Goal: Task Accomplishment & Management: Use online tool/utility

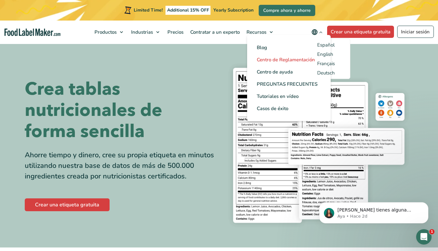
click at [276, 60] on span "Centro de Reglamentación" at bounding box center [285, 59] width 58 height 6
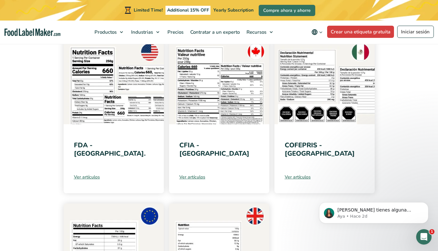
click at [295, 177] on link "Ver artículos" at bounding box center [324, 177] width 80 height 7
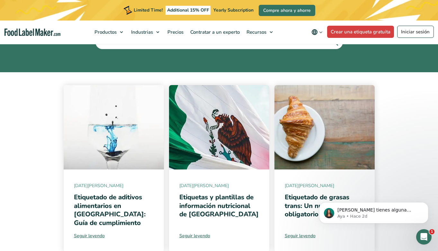
scroll to position [97, 0]
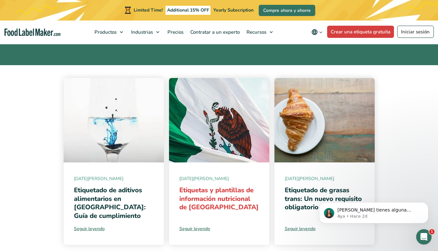
click at [220, 192] on link "Etiquetas y plantillas de información nutricional de México" at bounding box center [218, 199] width 79 height 26
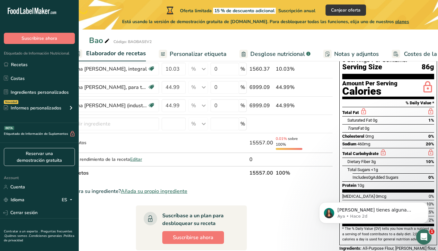
scroll to position [0, 128]
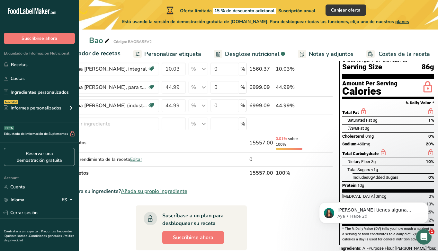
click at [256, 55] on span "Desglose nutricional" at bounding box center [252, 54] width 55 height 9
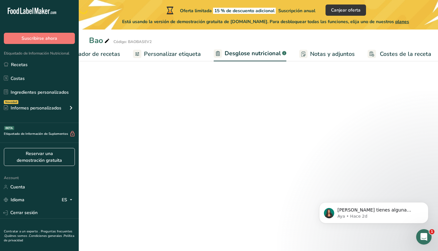
scroll to position [0, 127]
select select "Calories"
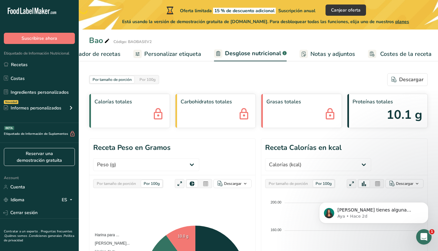
scroll to position [0, 0]
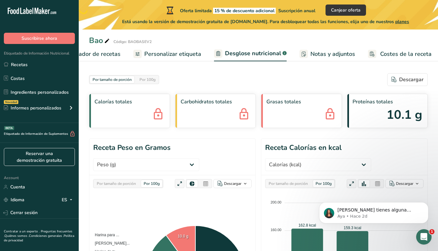
click at [173, 57] on span "Personalizar etiqueta" at bounding box center [172, 54] width 57 height 9
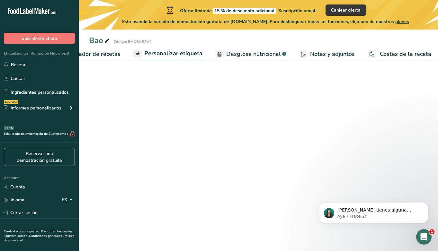
scroll to position [0, 128]
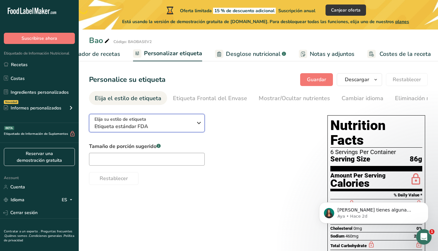
click at [179, 127] on span "Etiqueta estándar FDA" at bounding box center [143, 127] width 98 height 8
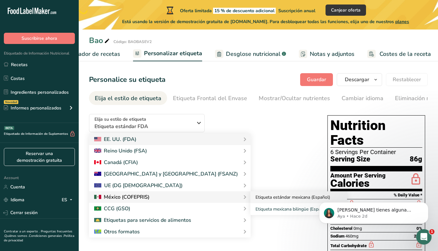
click at [250, 200] on link "Etiqueta estándar mexicana (Español)" at bounding box center [298, 197] width 97 height 12
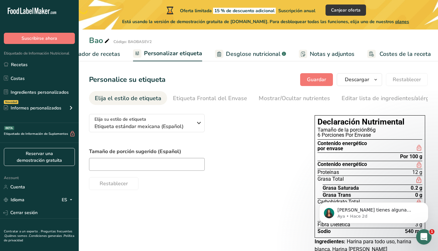
scroll to position [28, 0]
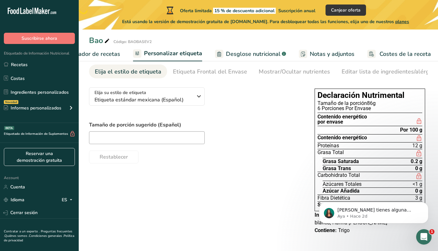
click at [99, 54] on span "Elaborador de recetas" at bounding box center [90, 54] width 59 height 9
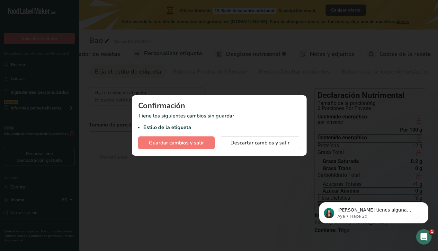
scroll to position [0, 89]
click at [195, 143] on span "Guardar cambios y salir" at bounding box center [176, 143] width 55 height 8
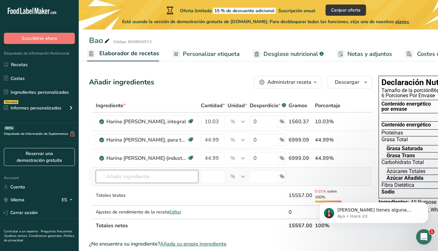
click at [149, 178] on input "text" at bounding box center [147, 176] width 102 height 13
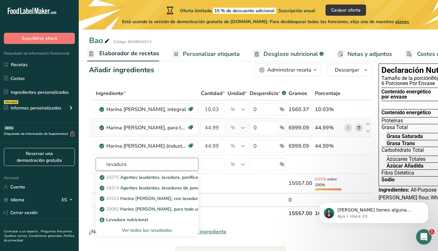
scroll to position [17, 0]
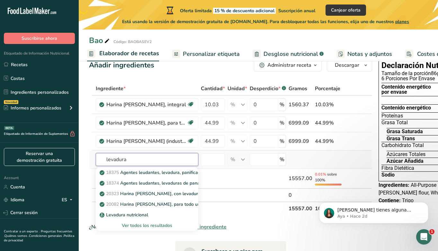
type input "levadura"
click at [159, 226] on div "Ver todos los resultados" at bounding box center [147, 225] width 92 height 7
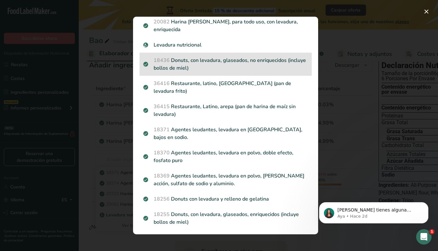
scroll to position [0, 0]
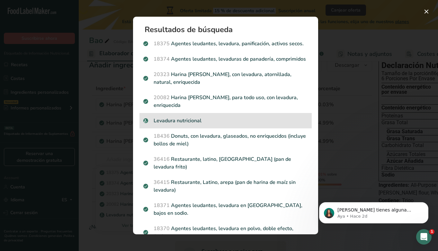
click at [236, 121] on p "Levadura nutricional" at bounding box center [225, 121] width 164 height 8
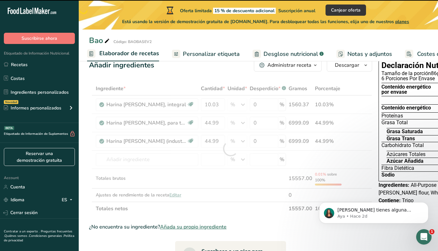
type input "0"
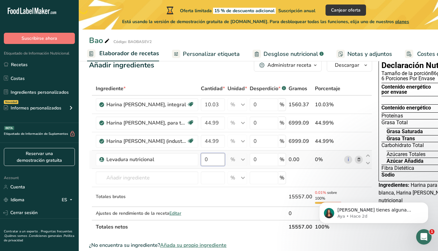
click at [217, 160] on input "0" at bounding box center [213, 159] width 24 height 13
type input "1"
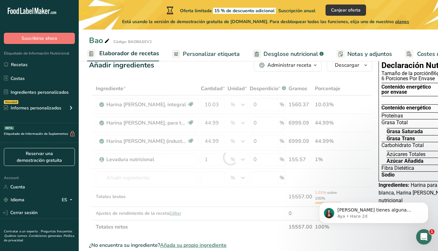
click at [253, 206] on div "Ingrediente * Cantidad * Unidad * Desperdicio * .a-a{fill:#347362;}.b-a{fill:#f…" at bounding box center [230, 158] width 283 height 152
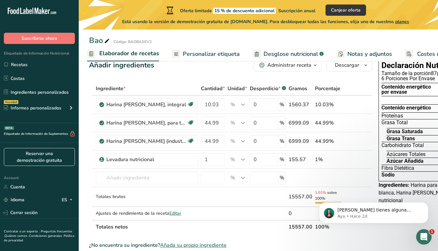
scroll to position [0, 2]
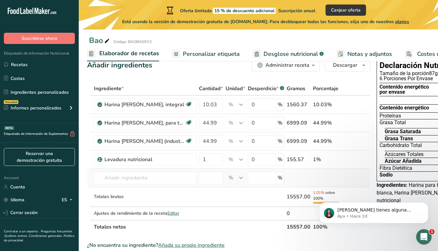
click at [119, 171] on td "18375 Agentes leudantes, levadura, panificación, activos secos. 18374 Agentes l…" at bounding box center [144, 178] width 105 height 18
click at [118, 178] on input "text" at bounding box center [145, 177] width 102 height 13
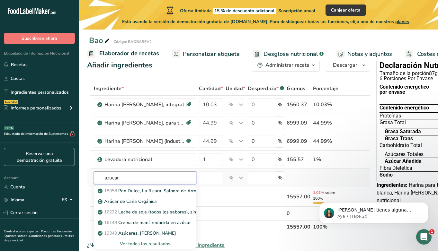
type input "azucar"
click at [134, 244] on div "Ver todos los resultados" at bounding box center [145, 243] width 92 height 7
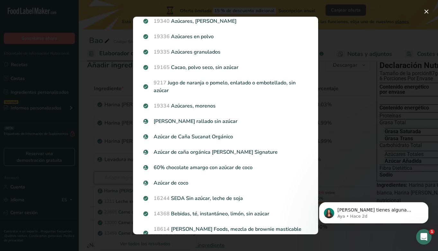
scroll to position [0, 0]
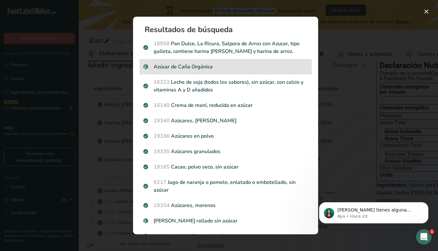
click at [210, 69] on p "Azúcar de Caña Orgánica" at bounding box center [225, 67] width 164 height 8
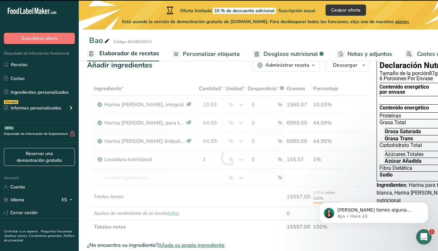
type input "0"
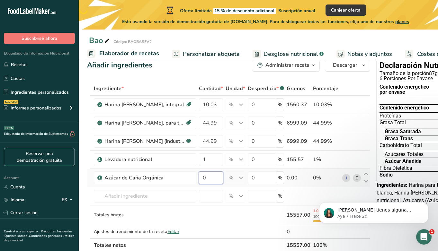
click at [213, 177] on input "0" at bounding box center [211, 177] width 24 height 13
type input "5.333"
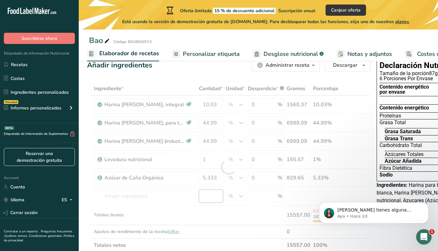
click at [213, 199] on div "Ingrediente * Cantidad * Unidad * Desperdicio * .a-a{fill:#347362;}.b-a{fill:#f…" at bounding box center [228, 167] width 283 height 170
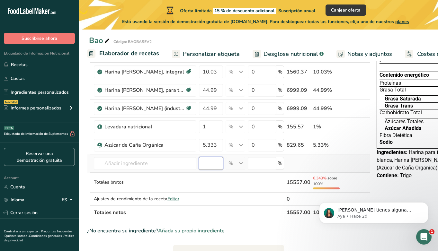
scroll to position [52, 0]
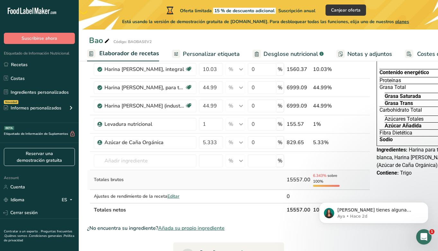
click at [297, 180] on div "15557.00" at bounding box center [298, 180] width 24 height 8
click at [105, 41] on icon at bounding box center [107, 41] width 6 height 9
click at [228, 190] on td at bounding box center [235, 196] width 22 height 13
click at [172, 197] on span "Editar" at bounding box center [173, 196] width 12 height 6
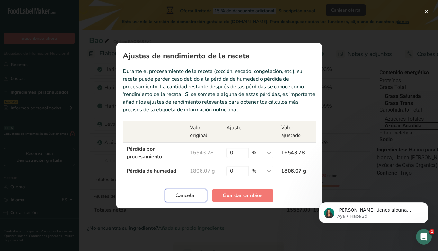
click at [179, 197] on span "Cancelar" at bounding box center [185, 196] width 21 height 8
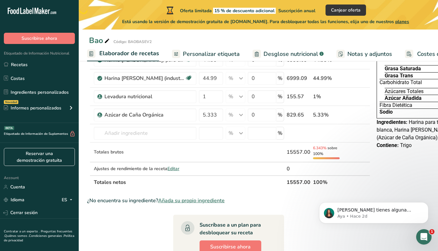
scroll to position [0, 0]
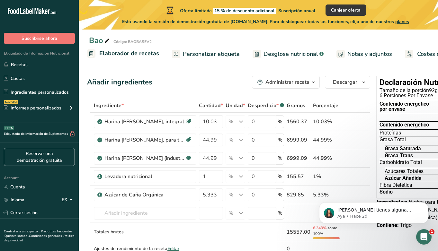
click at [94, 40] on div "Bao" at bounding box center [100, 41] width 22 height 12
click at [206, 55] on span "Personalizar etiqueta" at bounding box center [211, 54] width 57 height 9
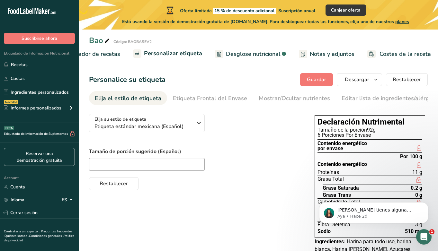
click at [233, 56] on span "Desglose nutricional" at bounding box center [253, 54] width 55 height 9
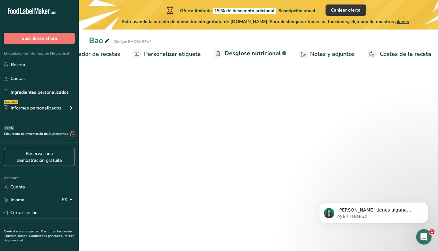
scroll to position [0, 127]
select select "Calories"
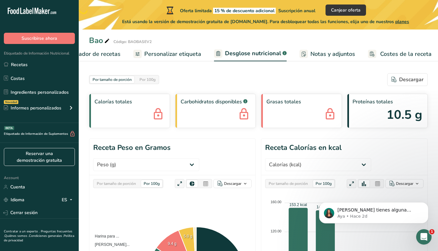
click at [111, 53] on span "Elaborador de recetas" at bounding box center [90, 54] width 59 height 9
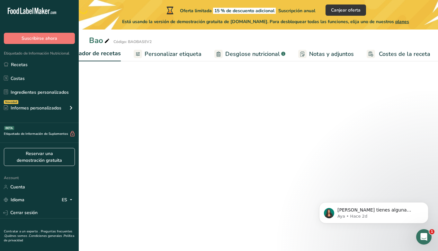
scroll to position [0, 89]
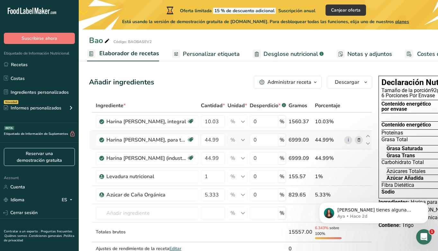
click at [358, 142] on icon at bounding box center [358, 140] width 4 height 7
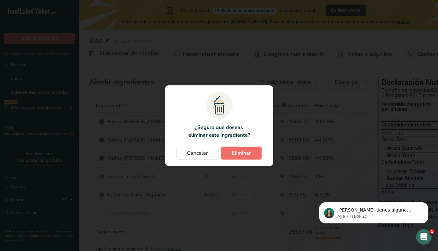
click at [234, 157] on span "Eliminar" at bounding box center [240, 153] width 19 height 8
type input "1"
type input "5.333"
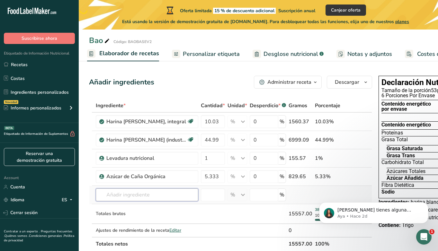
click at [147, 195] on input "text" at bounding box center [147, 194] width 102 height 13
type input "polvo para hornear"
click at [171, 173] on div "Polvo para hornear sin aluminio" at bounding box center [142, 172] width 82 height 7
type input "Aluminum Free Baking Powder"
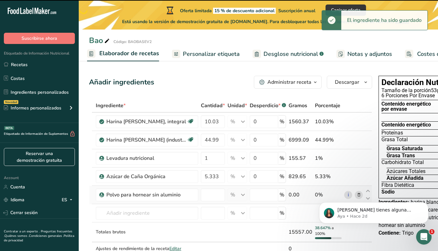
type input "0"
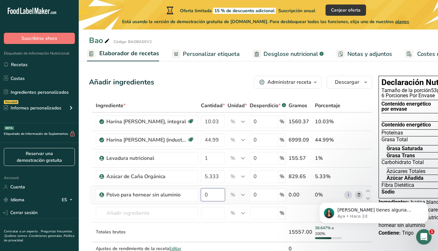
click at [215, 195] on input "0" at bounding box center [213, 194] width 24 height 13
type input "0.667"
click at [247, 230] on div "Ingrediente * Cantidad * Unidad * Desperdicio * .a-a{fill:#347362;}.b-a{fill:#f…" at bounding box center [230, 184] width 283 height 170
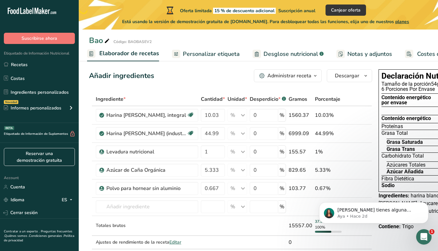
click at [284, 80] on button "Administrar receta" at bounding box center [288, 75] width 68 height 13
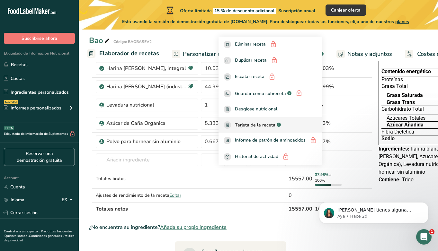
scroll to position [56, 0]
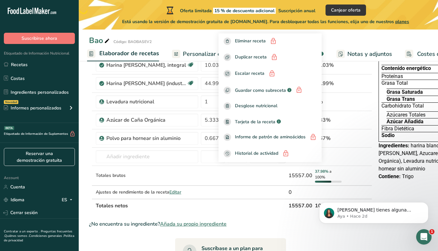
click at [247, 222] on div "¿No encuentra su ingrediente? Añada su propio ingrediente" at bounding box center [230, 224] width 283 height 8
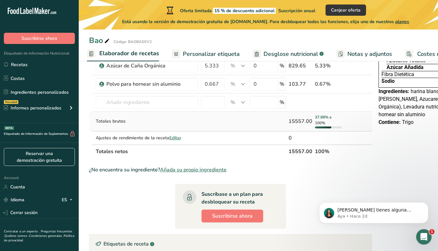
scroll to position [122, 0]
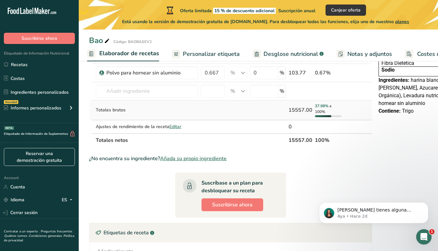
click at [333, 114] on div "37.98% a 100%" at bounding box center [328, 109] width 27 height 12
click at [294, 110] on div "15557.00" at bounding box center [300, 110] width 24 height 8
click at [338, 167] on section "Ingrediente * Cantidad * Unidad * Desperdicio * .a-a{fill:#347362;}.b-a{fill:#f…" at bounding box center [230, 147] width 283 height 341
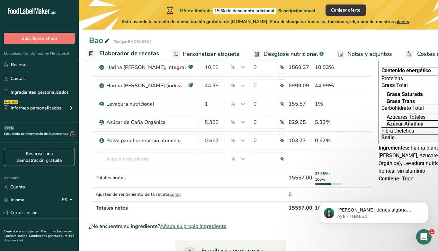
scroll to position [0, 0]
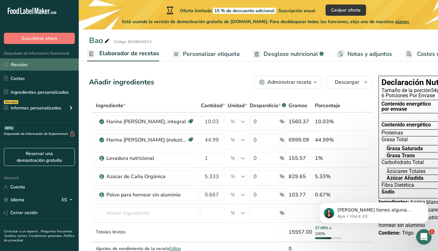
click at [54, 66] on link "Recetas" at bounding box center [39, 64] width 79 height 12
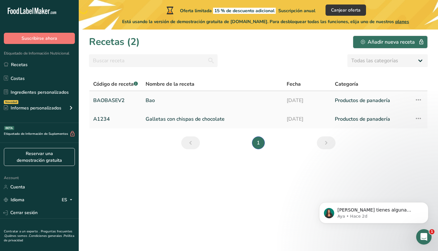
click at [415, 100] on icon at bounding box center [418, 100] width 8 height 12
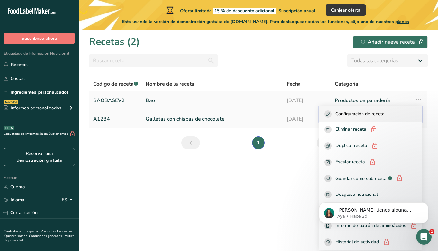
click at [388, 112] on div "Configuración de receta" at bounding box center [370, 113] width 93 height 7
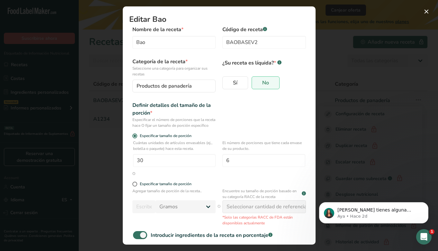
scroll to position [66, 0]
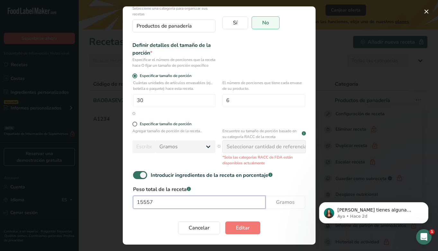
click at [160, 201] on input "15557" at bounding box center [199, 202] width 132 height 13
type input "15000"
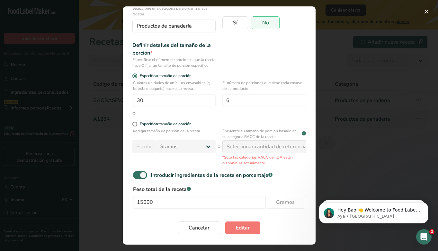
click at [265, 227] on div "Cancelar Editar" at bounding box center [219, 227] width 172 height 13
click at [243, 229] on span "Editar" at bounding box center [243, 228] width 14 height 8
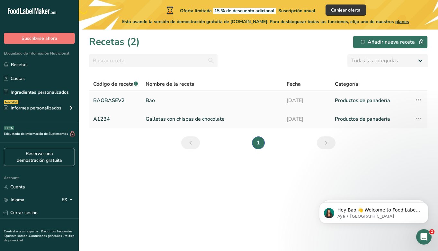
click at [420, 101] on icon at bounding box center [418, 100] width 8 height 12
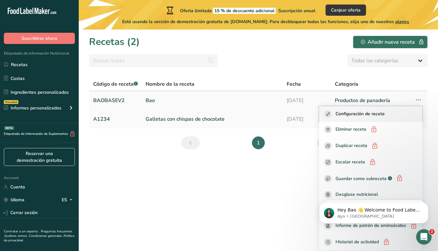
click at [399, 109] on button "Configuración de receta" at bounding box center [370, 114] width 103 height 16
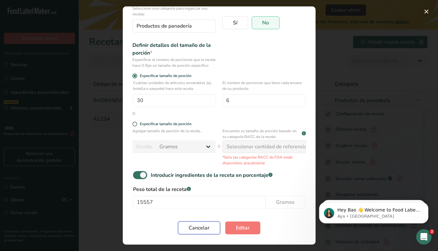
click at [202, 229] on span "Cancelar" at bounding box center [198, 228] width 21 height 8
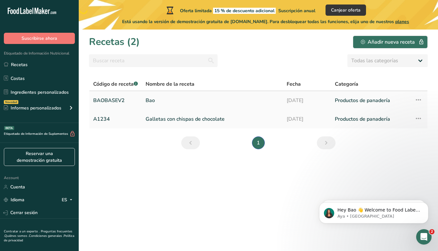
click at [171, 100] on link "Bao" at bounding box center [211, 100] width 133 height 13
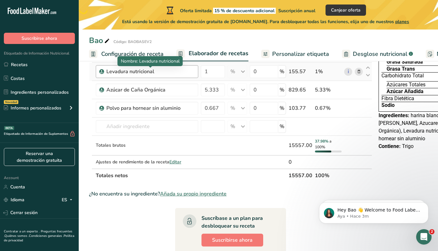
scroll to position [90, 0]
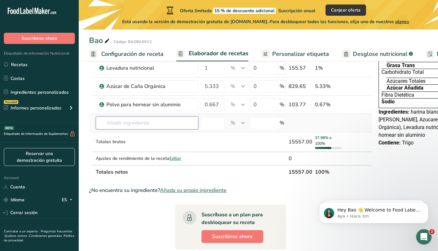
click at [122, 127] on input "text" at bounding box center [147, 123] width 102 height 13
type input "bicar"
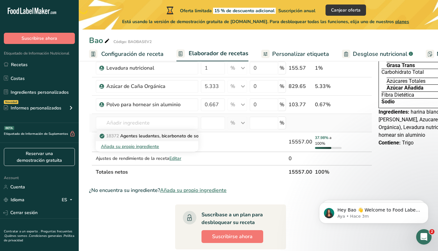
click at [184, 137] on p "18372 Agentes leudantes, bicarbonato de sodio." at bounding box center [153, 136] width 105 height 7
type input "Leavening agents, baking soda"
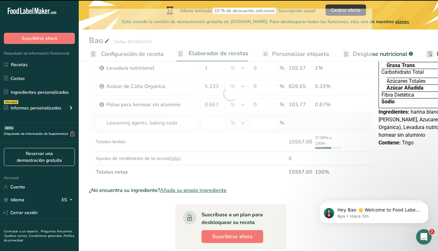
type input "0"
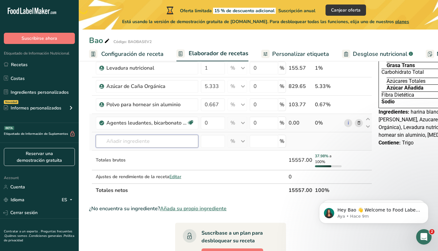
click at [127, 139] on input "text" at bounding box center [147, 141] width 102 height 13
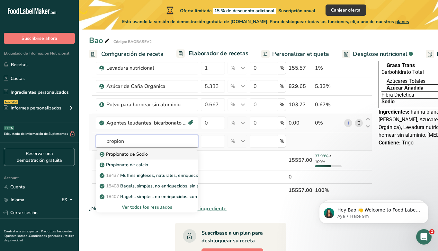
type input "propion"
click at [149, 154] on div "Propionato de Sodio" at bounding box center [142, 154] width 82 height 7
type input "Sodium Propionate"
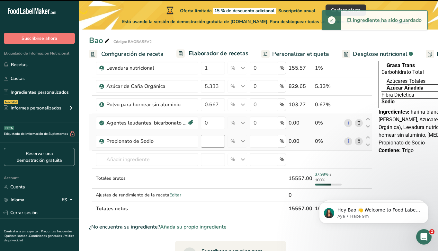
type input "0"
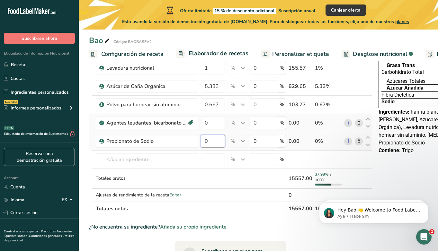
click at [214, 144] on input "0" at bounding box center [213, 141] width 24 height 13
type input "0.1"
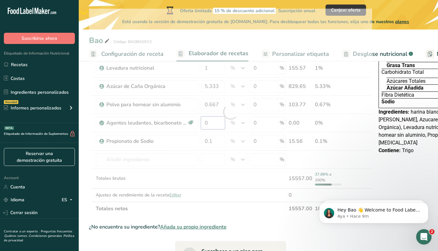
click at [216, 122] on div "Ingrediente * Cantidad * Unidad * Desperdicio * .a-a{fill:#347362;}.b-a{fill:#f…" at bounding box center [230, 112] width 283 height 207
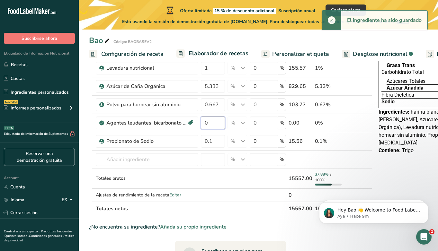
type input "5"
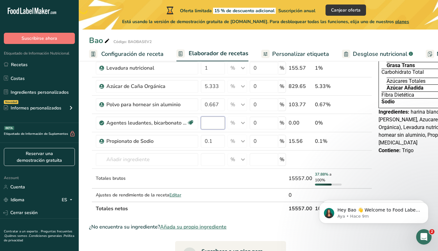
type input "0"
type input "0.05"
click at [210, 144] on div "Ingrediente * Cantidad * Unidad * Desperdicio * .a-a{fill:#347362;}.b-a{fill:#f…" at bounding box center [230, 112] width 283 height 207
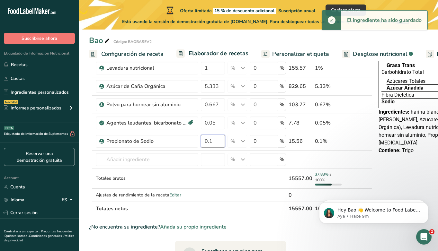
type input "1"
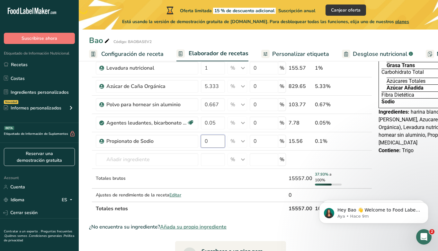
type input "0.1"
click at [194, 178] on div "Ingrediente * Cantidad * Unidad * Desperdicio * .a-a{fill:#347362;}.b-a{fill:#f…" at bounding box center [230, 112] width 283 height 207
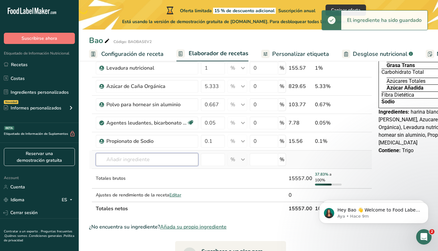
click at [152, 162] on input "text" at bounding box center [147, 159] width 102 height 13
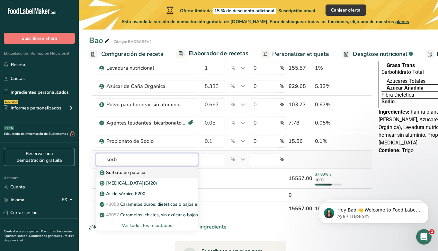
type input "sorb"
click at [151, 173] on div "Sorbato de potasio" at bounding box center [142, 172] width 82 height 7
type input "Potassium Sorbate"
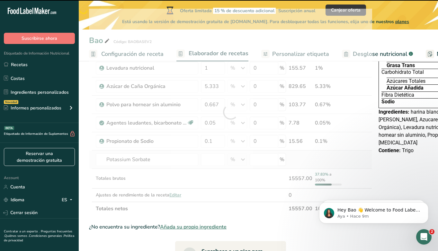
type input "0"
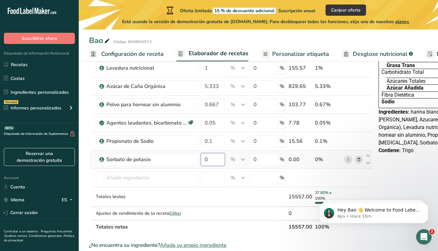
click at [210, 159] on input "0" at bounding box center [213, 159] width 24 height 13
type input "0.1"
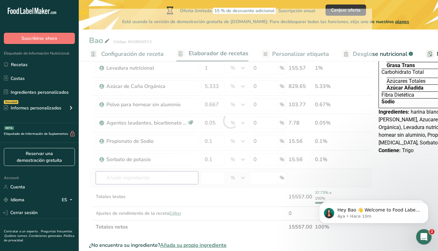
click at [152, 178] on div "Ingrediente * Cantidad * Unidad * Desperdicio * .a-a{fill:#347362;}.b-a{fill:#f…" at bounding box center [230, 121] width 283 height 225
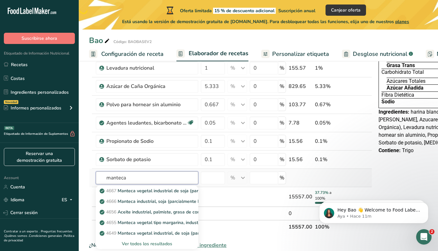
type input "manteca"
click at [160, 246] on div "Ver todos los resultados" at bounding box center [147, 243] width 92 height 7
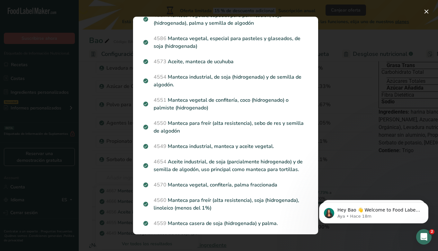
scroll to position [0, 0]
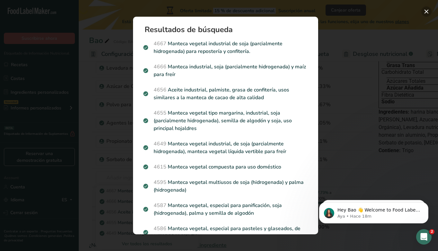
click at [429, 10] on button "Search results modal" at bounding box center [426, 11] width 10 height 10
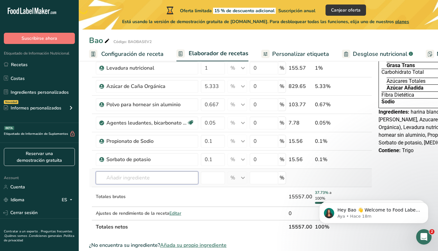
click at [136, 175] on input "text" at bounding box center [147, 177] width 102 height 13
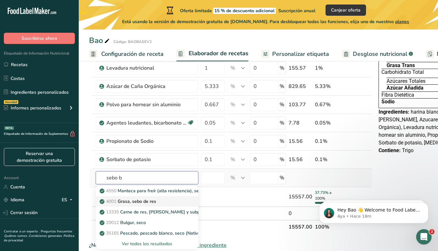
type input "sebo b"
click at [138, 204] on p "4001 Grasa, sebo de res" at bounding box center [128, 201] width 55 height 7
type input "Fat, beef tallow"
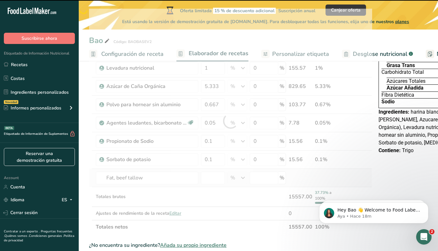
type input "0"
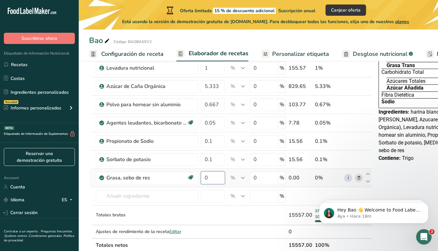
click at [210, 179] on input "0" at bounding box center [213, 177] width 24 height 13
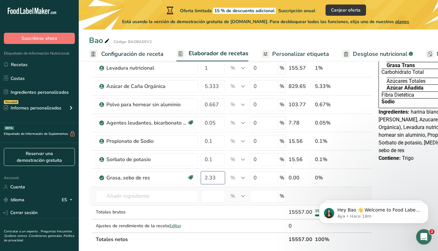
type input "2.33"
click at [89, 190] on div "Ingrediente * Cantidad * Unidad * Desperdicio * .a-a{fill:#347362;}.b-a{fill:#f…" at bounding box center [230, 128] width 283 height 238
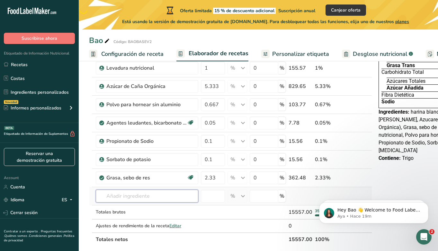
click at [134, 197] on input "text" at bounding box center [147, 196] width 102 height 13
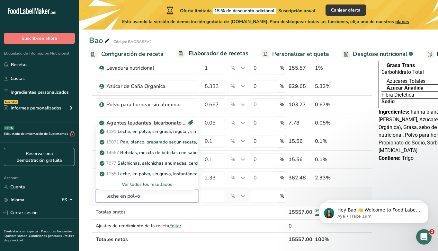
type input "leche en polvo"
click at [160, 184] on div "Ver todos los resultados" at bounding box center [147, 184] width 92 height 7
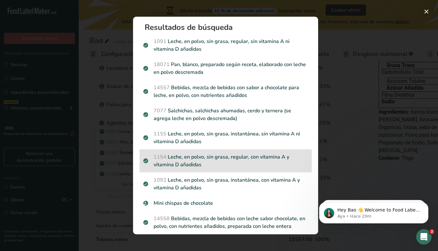
scroll to position [4, 0]
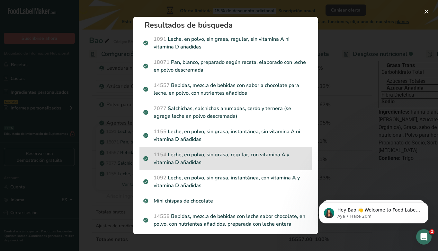
click at [211, 160] on p "1154 Leche, en polvo, sin grasa, regular, con vitamina A y vitamina D añadidas" at bounding box center [225, 158] width 164 height 15
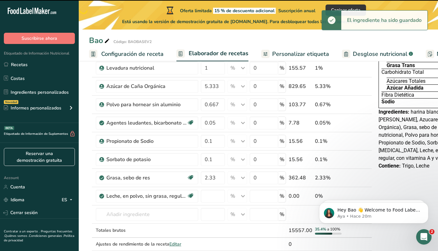
type input "0"
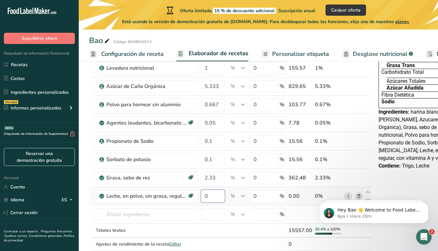
click at [213, 199] on input "0" at bounding box center [213, 196] width 24 height 13
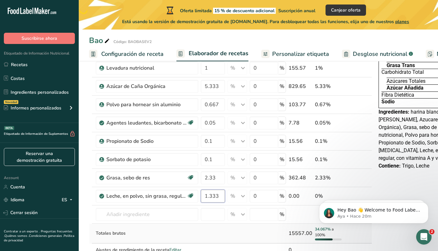
type input "1.333"
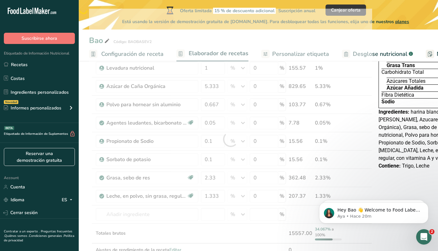
click at [215, 229] on div "Ingrediente * Cantidad * Unidad * Desperdicio * .a-a{fill:#347362;}.b-a{fill:#f…" at bounding box center [230, 140] width 283 height 262
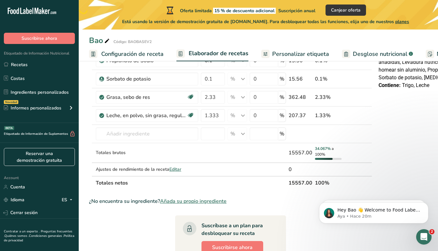
scroll to position [173, 0]
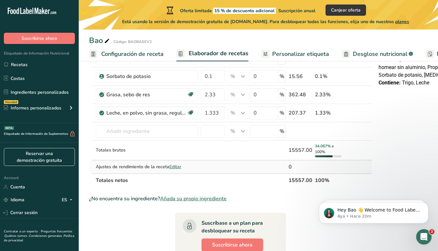
click at [178, 168] on span "Editar" at bounding box center [175, 167] width 12 height 6
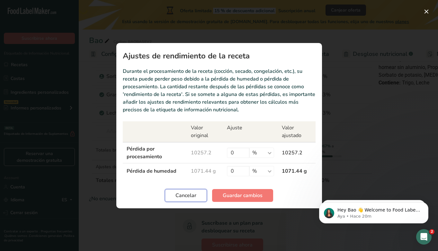
click at [187, 197] on span "Cancelar" at bounding box center [185, 196] width 21 height 8
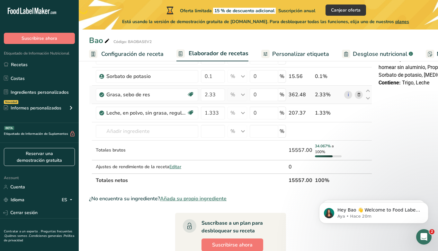
scroll to position [0, 0]
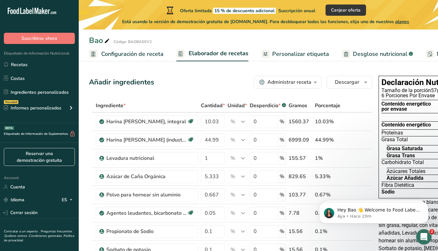
click at [37, 67] on link "Recetas" at bounding box center [39, 64] width 79 height 12
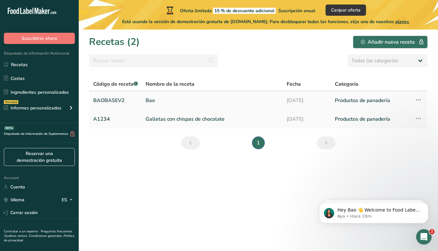
click at [419, 99] on icon at bounding box center [418, 100] width 8 height 12
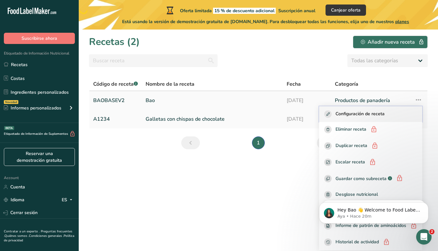
click at [376, 112] on span "Configuración de receta" at bounding box center [359, 113] width 49 height 7
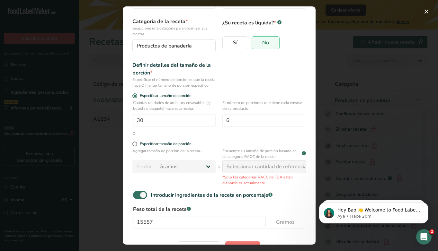
scroll to position [66, 0]
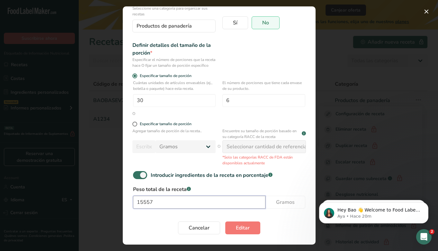
click at [178, 199] on input "15557" at bounding box center [199, 202] width 132 height 13
click at [225, 221] on button "Editar" at bounding box center [242, 227] width 35 height 13
type input "15"
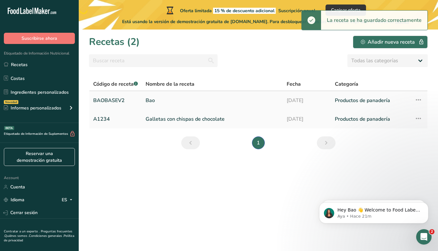
click at [427, 99] on td "Configuración de receta Eliminar receta Duplicar receta Escalar receta Guardar …" at bounding box center [418, 100] width 17 height 19
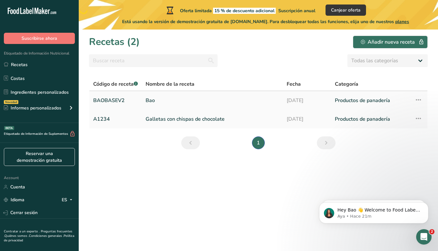
click at [424, 99] on td "Configuración de receta Eliminar receta Duplicar receta Escalar receta Guardar …" at bounding box center [418, 100] width 17 height 19
click at [421, 99] on icon at bounding box center [418, 100] width 8 height 12
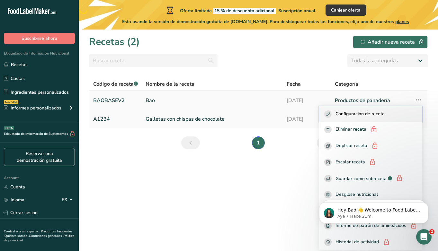
click at [371, 112] on span "Configuración de receta" at bounding box center [359, 113] width 49 height 7
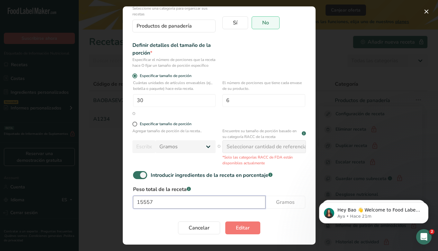
click at [178, 203] on input "15557" at bounding box center [199, 202] width 132 height 13
type input "15000"
click at [239, 187] on label "Peso total de la receta .a-a{fill:#347362;}.b-a{fill:#fff;}" at bounding box center [219, 190] width 172 height 8
click at [243, 228] on span "Editar" at bounding box center [243, 228] width 14 height 8
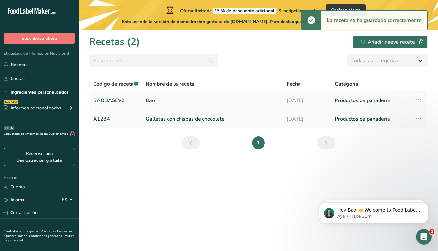
click at [235, 100] on link "Bao" at bounding box center [211, 100] width 133 height 13
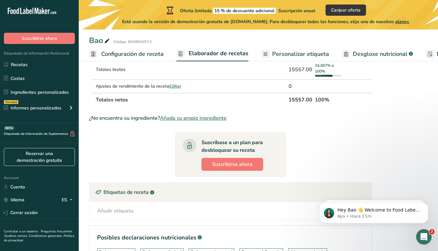
scroll to position [252, 0]
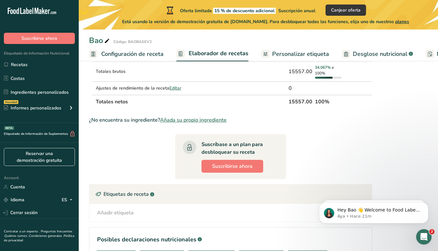
click at [302, 100] on th "15557.00" at bounding box center [300, 101] width 26 height 13
click at [331, 119] on div "¿No encuentra su ingrediente? Añada su propio ingrediente" at bounding box center [230, 120] width 283 height 8
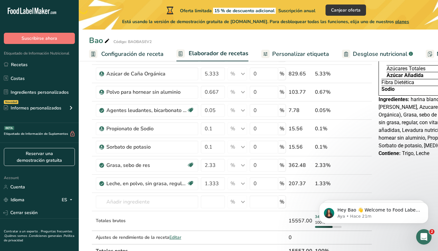
scroll to position [0, 0]
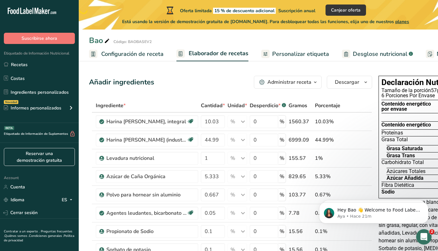
click at [94, 44] on div "Bao" at bounding box center [100, 41] width 22 height 12
click at [51, 65] on link "Recetas" at bounding box center [39, 64] width 79 height 12
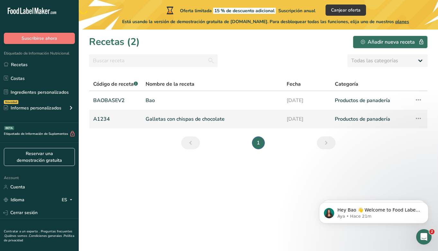
click at [418, 119] on icon at bounding box center [418, 119] width 8 height 12
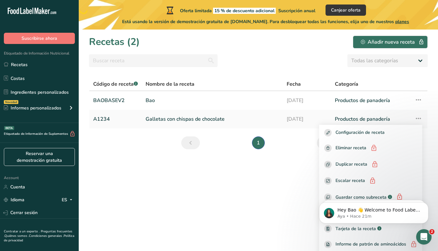
click at [268, 188] on section "Recetas (2) Añadir nueva receta Todas las categorías Productos de panadería Beb…" at bounding box center [258, 140] width 359 height 221
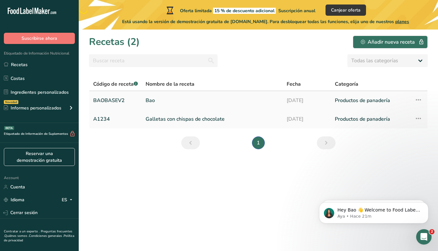
click at [416, 97] on icon at bounding box center [418, 100] width 8 height 12
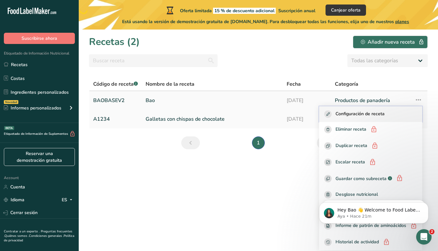
click at [379, 113] on span "Configuración de receta" at bounding box center [359, 113] width 49 height 7
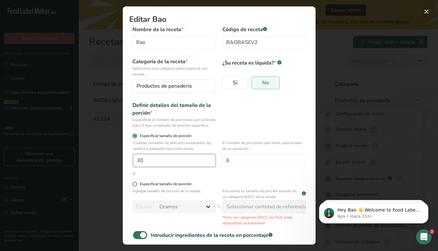
click at [202, 167] on input "30" at bounding box center [174, 160] width 82 height 13
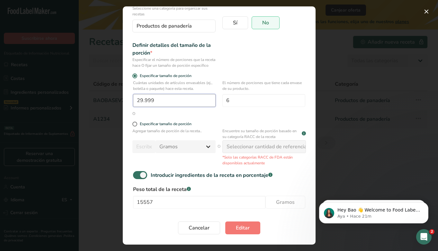
type input "29.999"
click at [135, 122] on span "Modal de edición de receta" at bounding box center [134, 124] width 5 height 5
click at [135, 122] on input "Especificar tamaño de porción" at bounding box center [134, 124] width 4 height 4
radio input "true"
radio input "false"
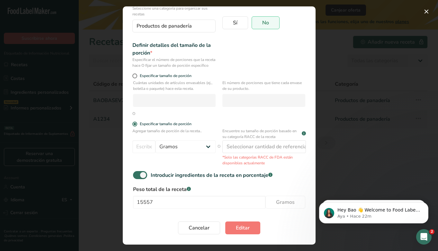
click at [132, 81] on div "Cuántas unidades de artículos envasables (ej., botella o paquete) hace esta rec…" at bounding box center [219, 95] width 180 height 31
click at [133, 79] on div "Especificar tamaño de porción" at bounding box center [173, 77] width 83 height 6
click at [135, 75] on span "Modal de edición de receta" at bounding box center [134, 76] width 5 height 5
click at [135, 75] on input "Especificar tamaño de porción" at bounding box center [134, 76] width 4 height 4
radio input "true"
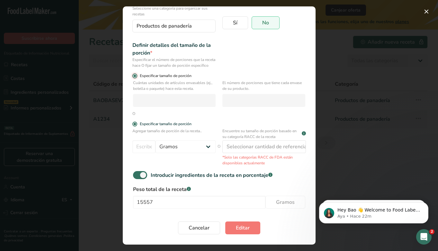
radio input "false"
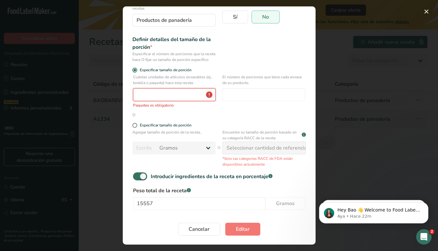
click at [168, 101] on input "Modal de edición de receta" at bounding box center [174, 94] width 82 height 13
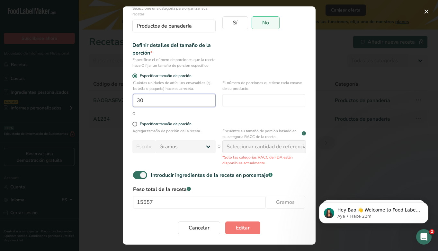
type input "30"
type input "6"
click at [171, 185] on form "Nombre de la receta * Bao Código de receta .a-a{fill:#347362;}.b-a{fill:#fff;} …" at bounding box center [219, 102] width 180 height 273
click at [191, 205] on input "15557" at bounding box center [199, 202] width 132 height 13
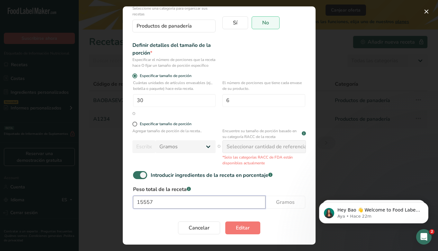
click at [191, 205] on input "15557" at bounding box center [199, 202] width 132 height 13
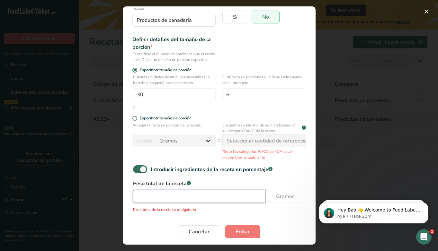
type input "0"
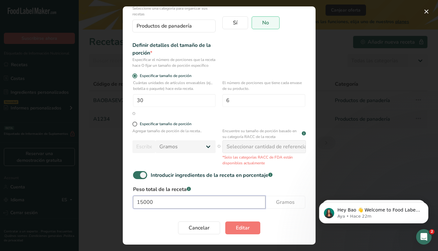
type input "15000"
click at [264, 218] on div "Cancelar Editar" at bounding box center [219, 228] width 180 height 21
click at [245, 230] on span "Editar" at bounding box center [243, 228] width 14 height 8
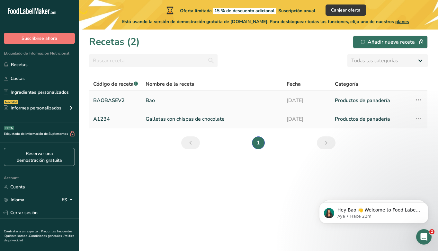
click at [175, 100] on link "Bao" at bounding box center [211, 100] width 133 height 13
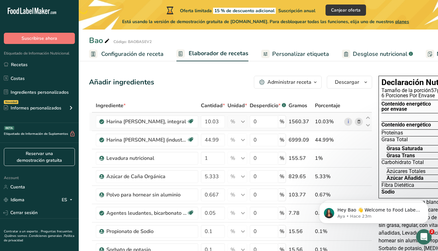
click at [242, 124] on div "% Porciones 1 cup Unidades de peso g kg mg Ver más Unidades de volumen litro La…" at bounding box center [237, 121] width 20 height 13
click at [296, 81] on div "Administrar receta" at bounding box center [289, 82] width 44 height 8
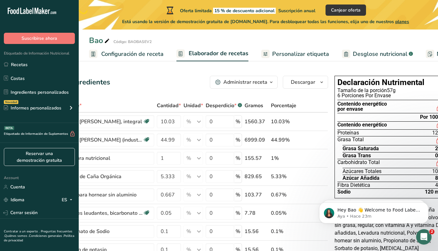
scroll to position [0, 52]
